Goal: Transaction & Acquisition: Subscribe to service/newsletter

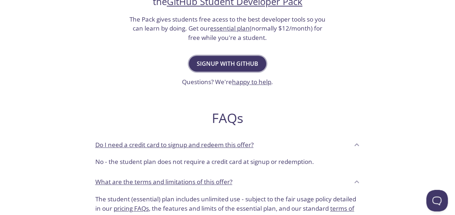
scroll to position [180, 0]
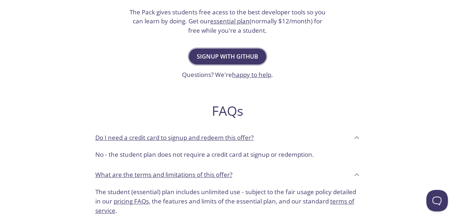
click at [222, 61] on span "Signup with GitHub" at bounding box center [227, 56] width 61 height 10
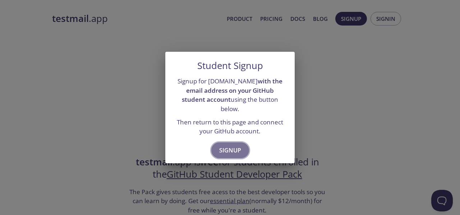
click at [231, 145] on span "Signup" at bounding box center [230, 150] width 22 height 10
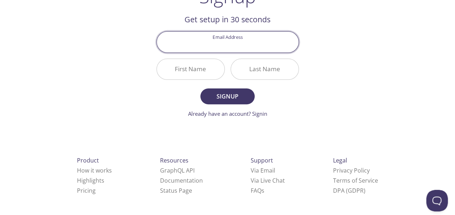
scroll to position [32, 0]
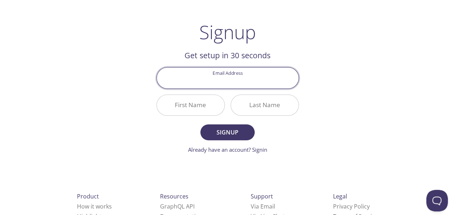
click at [224, 84] on input "Email Address" at bounding box center [228, 78] width 142 height 20
type input "jixu771150597@gmail.com"
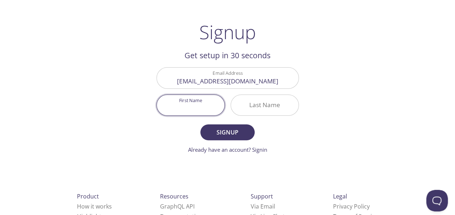
click at [193, 105] on input "First Name" at bounding box center [191, 105] width 68 height 20
type input "Ji"
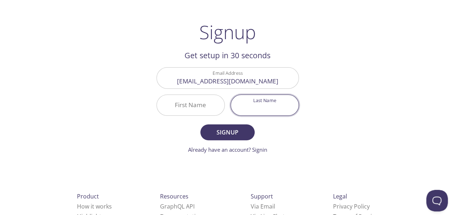
click at [276, 98] on input "Last Name" at bounding box center [265, 105] width 68 height 20
type input "xu"
click at [238, 133] on span "Signup" at bounding box center [227, 132] width 38 height 10
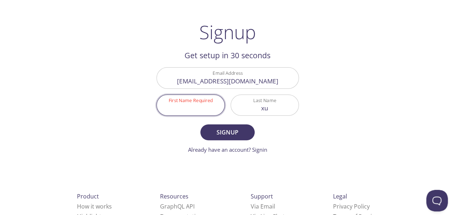
click at [210, 102] on input "First Name Required" at bounding box center [191, 105] width 68 height 20
type input "Ji"
click at [217, 128] on span "Signup" at bounding box center [227, 132] width 38 height 10
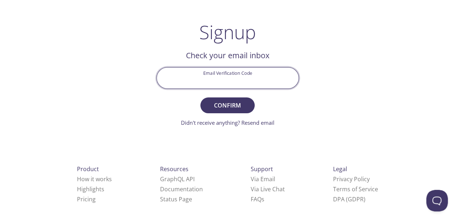
paste input "GF4NUHY"
type input "GF4NUHY"
click at [242, 108] on span "Confirm" at bounding box center [227, 105] width 38 height 10
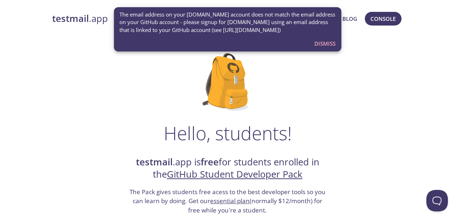
click at [235, 22] on span "The email address on your [DOMAIN_NAME] account does not match the email addres…" at bounding box center [227, 22] width 216 height 23
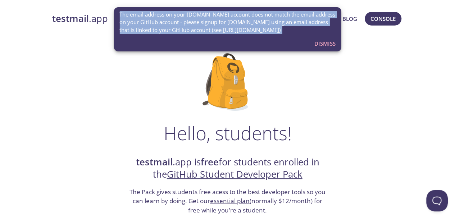
click at [235, 22] on span "The email address on your [DOMAIN_NAME] account does not match the email addres…" at bounding box center [227, 22] width 216 height 23
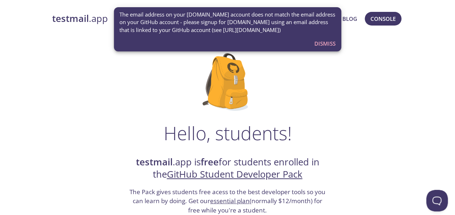
click at [183, 134] on h1 "Hello, students!" at bounding box center [228, 133] width 128 height 22
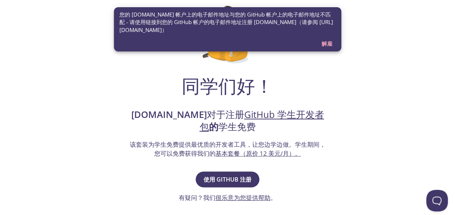
scroll to position [72, 0]
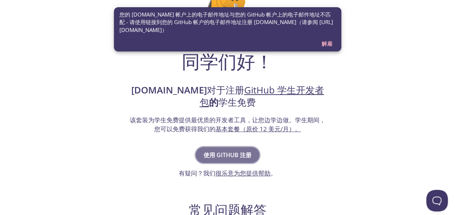
click at [235, 157] on font "使用 GitHub 注册" at bounding box center [227, 155] width 48 height 8
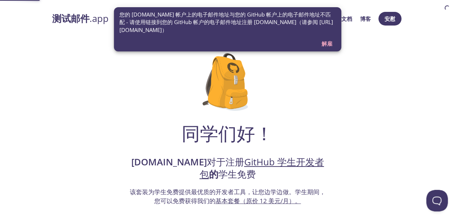
click at [235, 157] on font "GitHub 学生开发者包" at bounding box center [262, 168] width 124 height 25
